Goal: Transaction & Acquisition: Download file/media

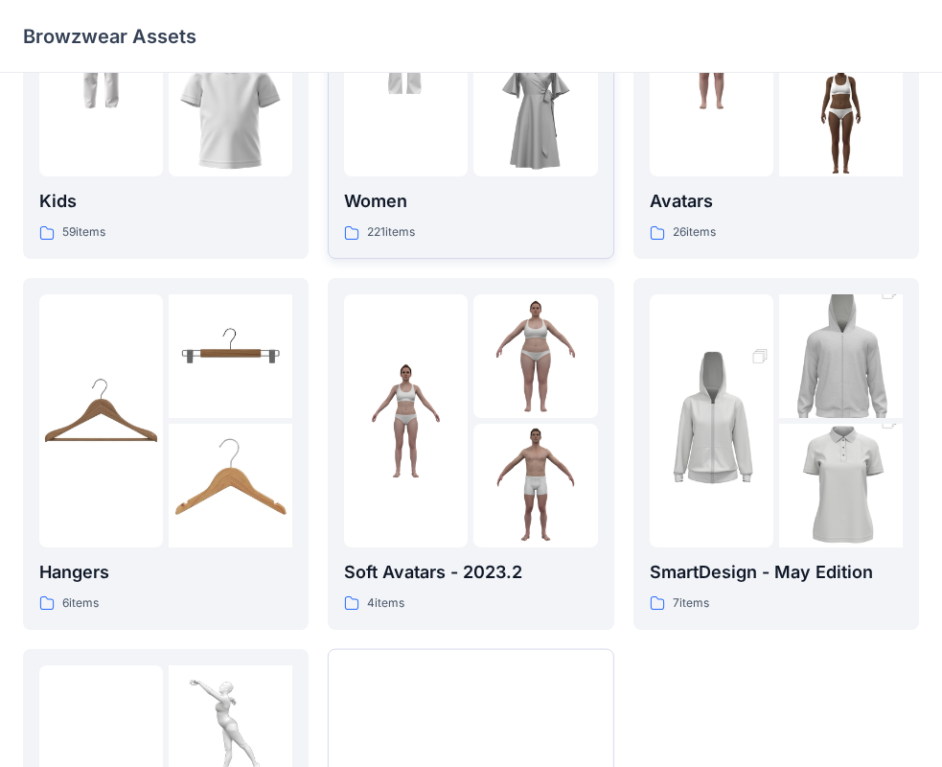
scroll to position [93, 0]
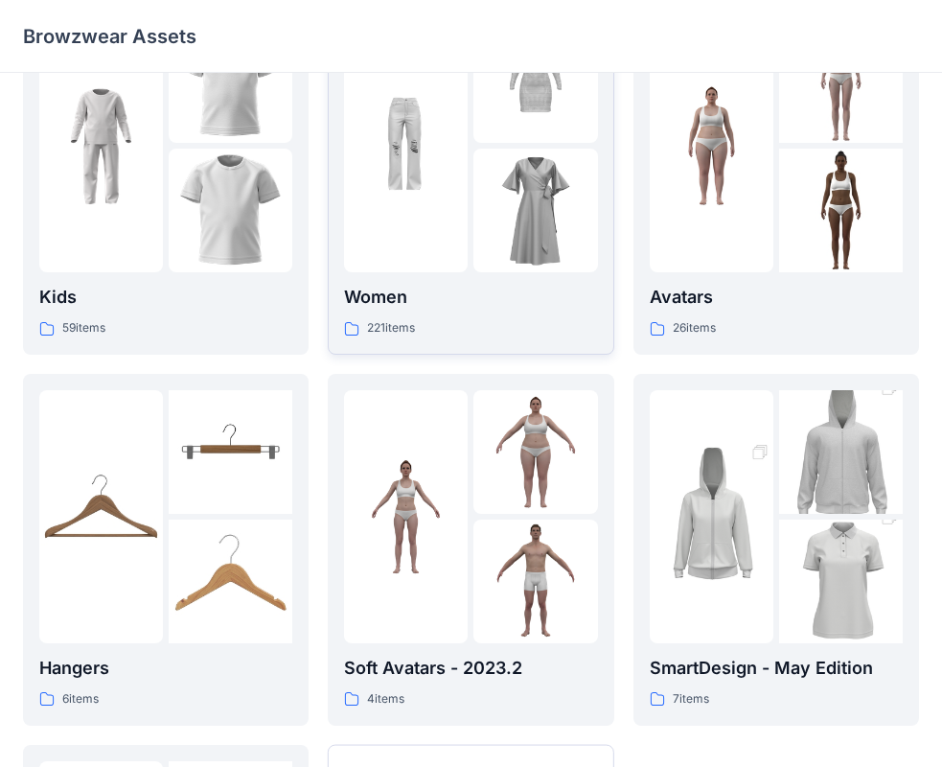
click at [506, 326] on div "221 items" at bounding box center [470, 328] width 253 height 20
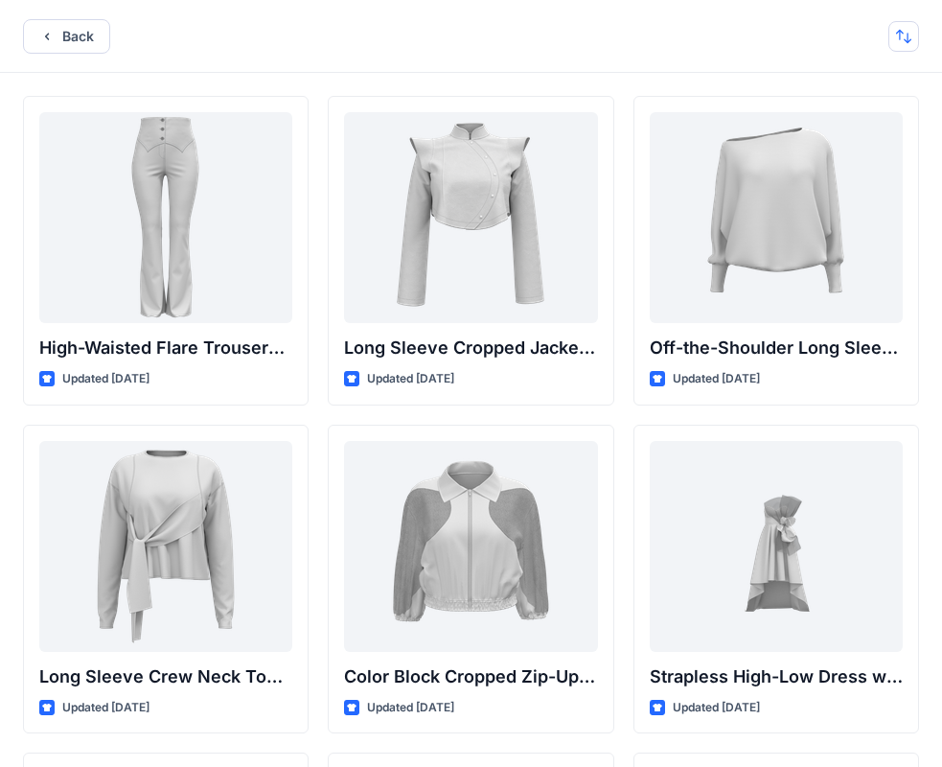
click at [916, 35] on button "button" at bounding box center [904, 36] width 31 height 31
click at [893, 35] on button "button" at bounding box center [904, 36] width 31 height 31
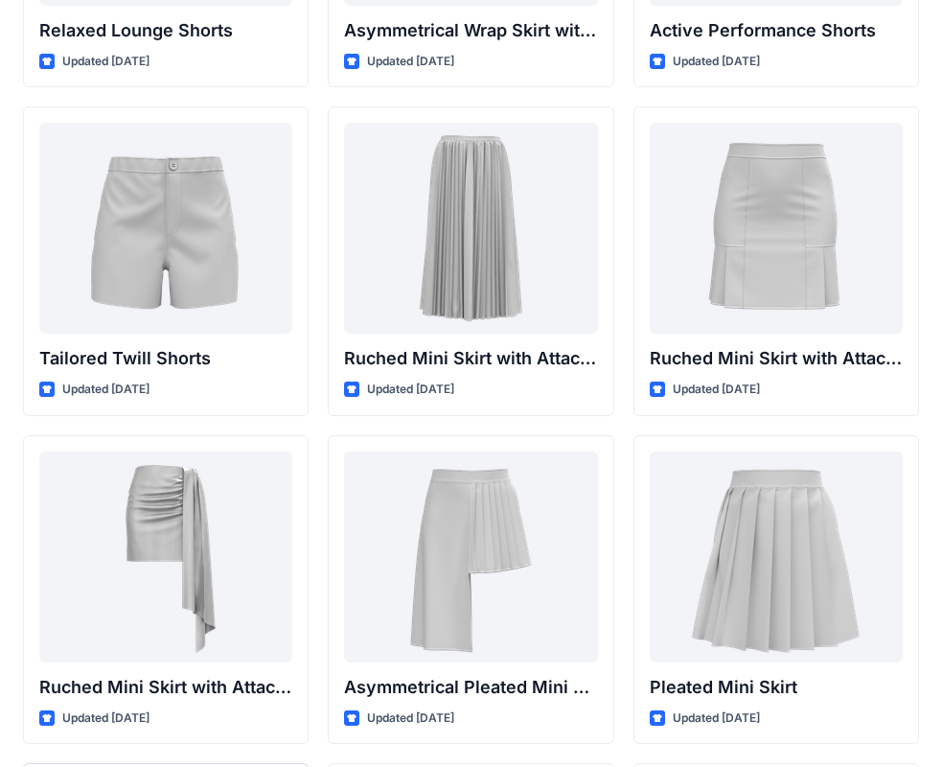
scroll to position [5202, 0]
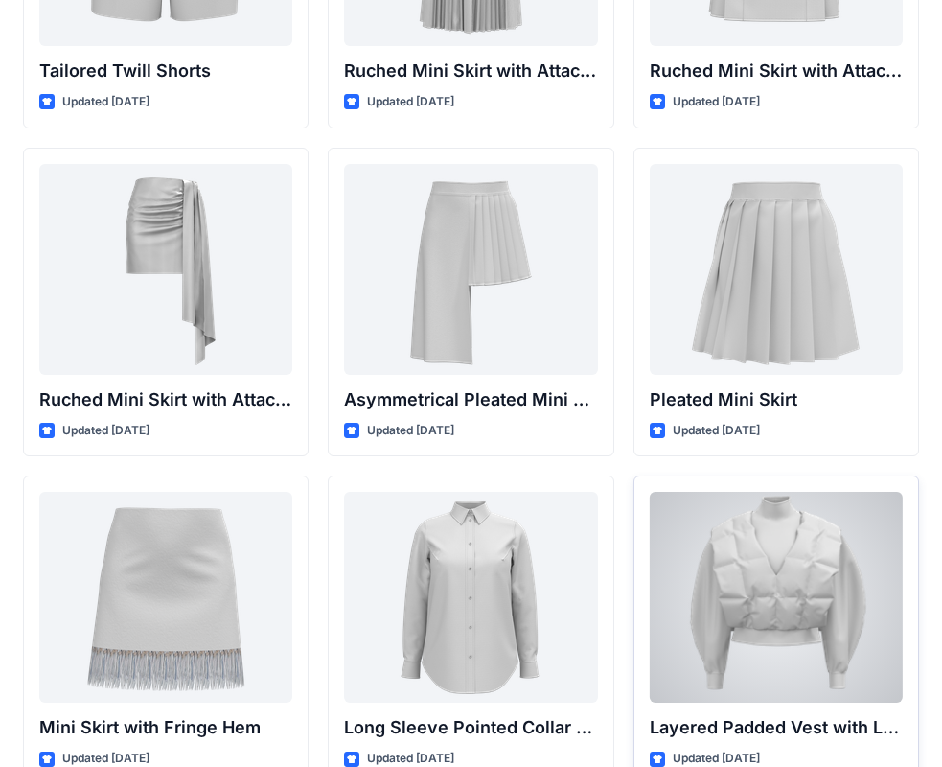
click at [832, 591] on div at bounding box center [776, 597] width 253 height 211
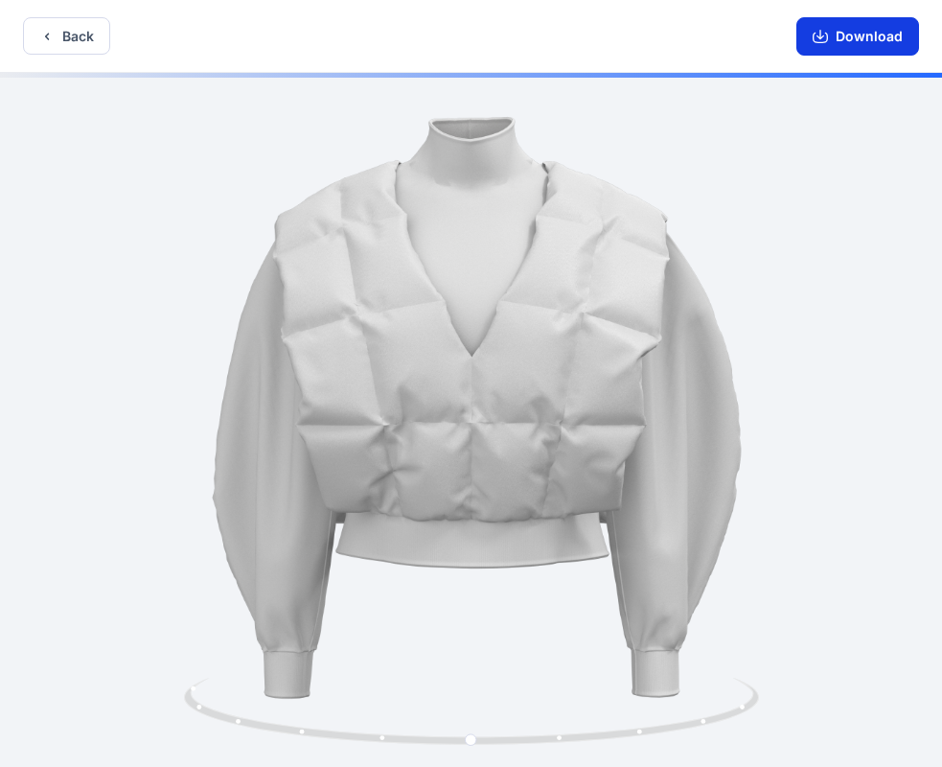
click at [847, 48] on button "Download" at bounding box center [858, 36] width 123 height 38
